Goal: Use online tool/utility: Utilize a website feature to perform a specific function

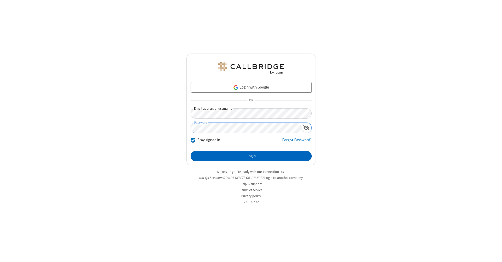
click at [251, 156] on button "Login" at bounding box center [251, 156] width 121 height 10
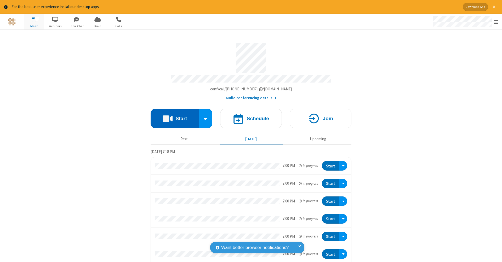
click at [173, 116] on button "Start" at bounding box center [175, 119] width 48 height 20
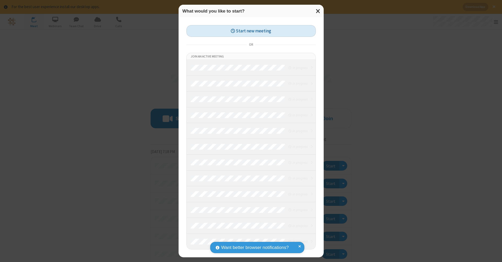
click at [251, 31] on button "Start new meeting" at bounding box center [252, 31] width 130 height 12
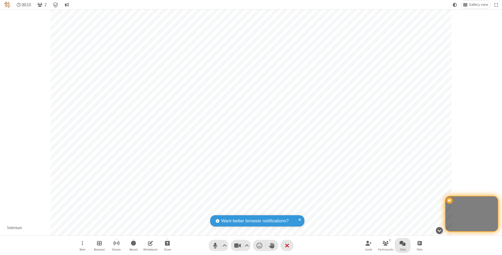
click at [403, 243] on span "Open chat" at bounding box center [403, 243] width 6 height 7
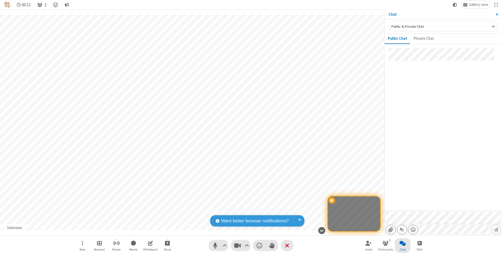
type input "C:\fakepath\doc_test.docx"
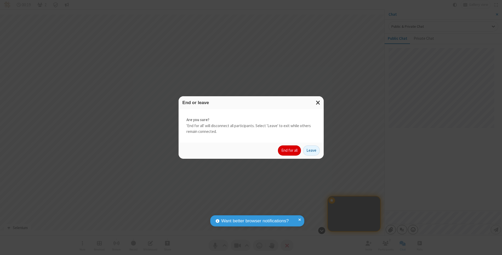
click at [290, 150] on button "End for all" at bounding box center [289, 150] width 23 height 10
